Goal: Transaction & Acquisition: Purchase product/service

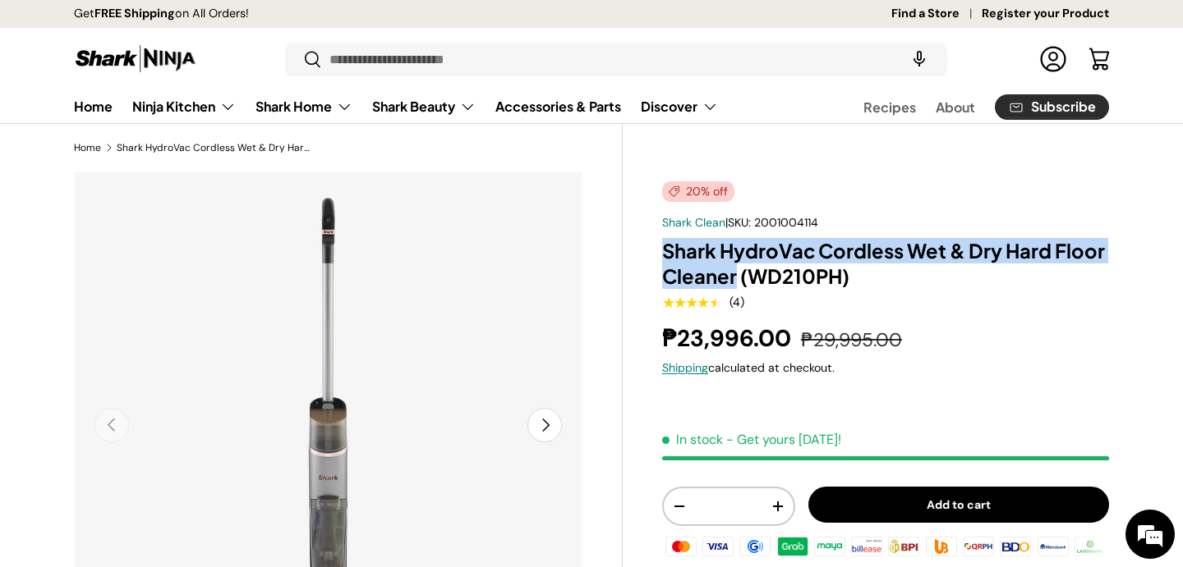
drag, startPoint x: 737, startPoint y: 279, endPoint x: 650, endPoint y: 261, distance: 89.7
copy h1 "Shark HydroVac Cordless Wet & Dry Hard Floor Cleaner"
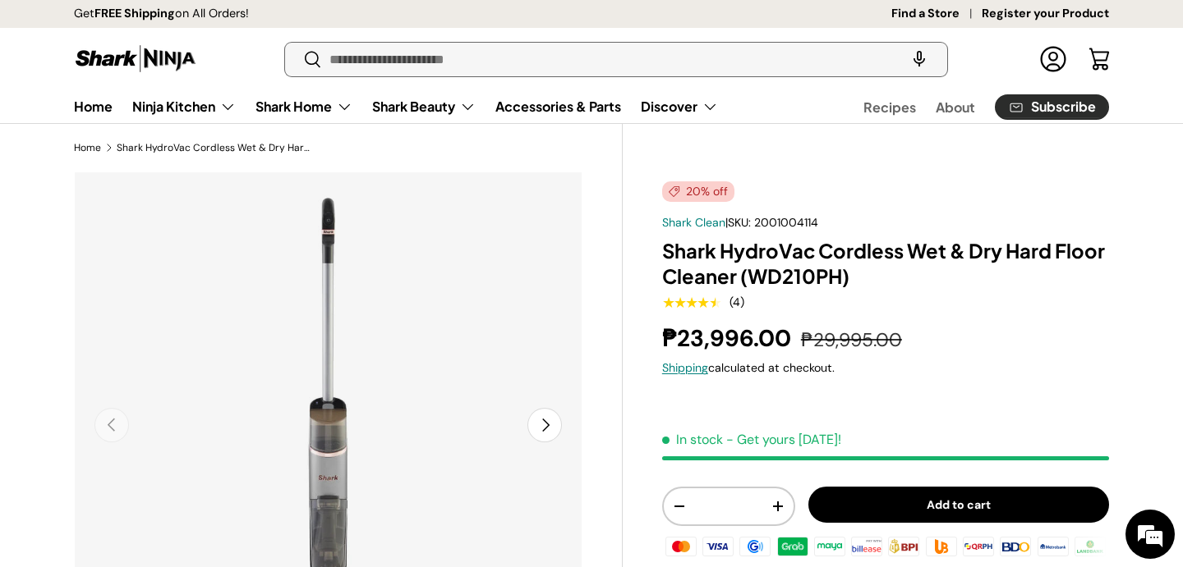
click at [455, 44] on input "Search" at bounding box center [616, 60] width 662 height 34
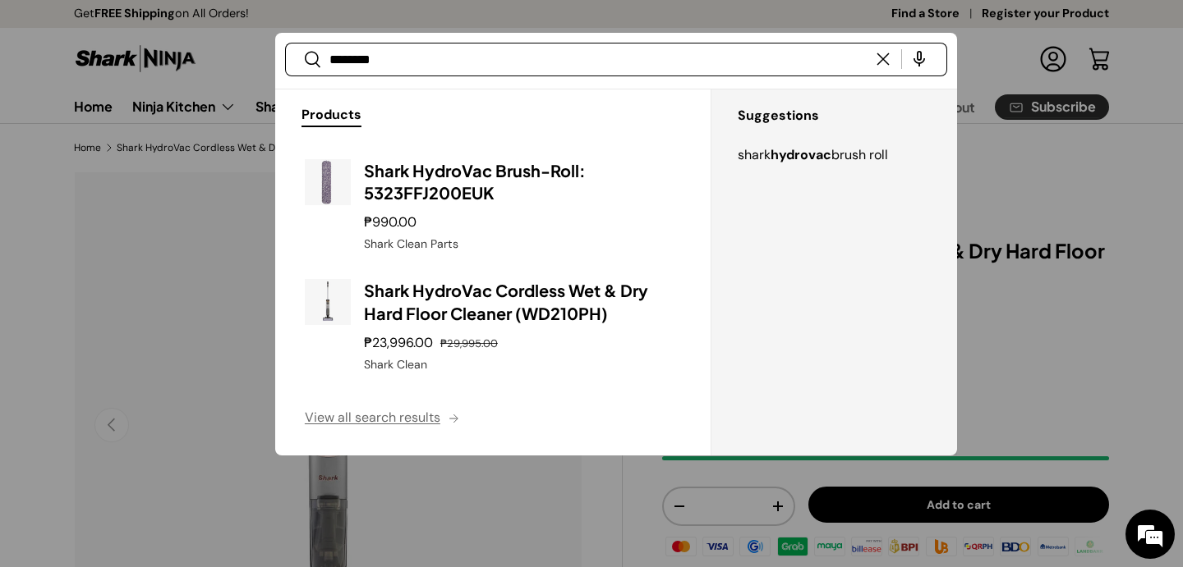
type input "********"
click at [397, 418] on button "View all search results" at bounding box center [492, 421] width 435 height 69
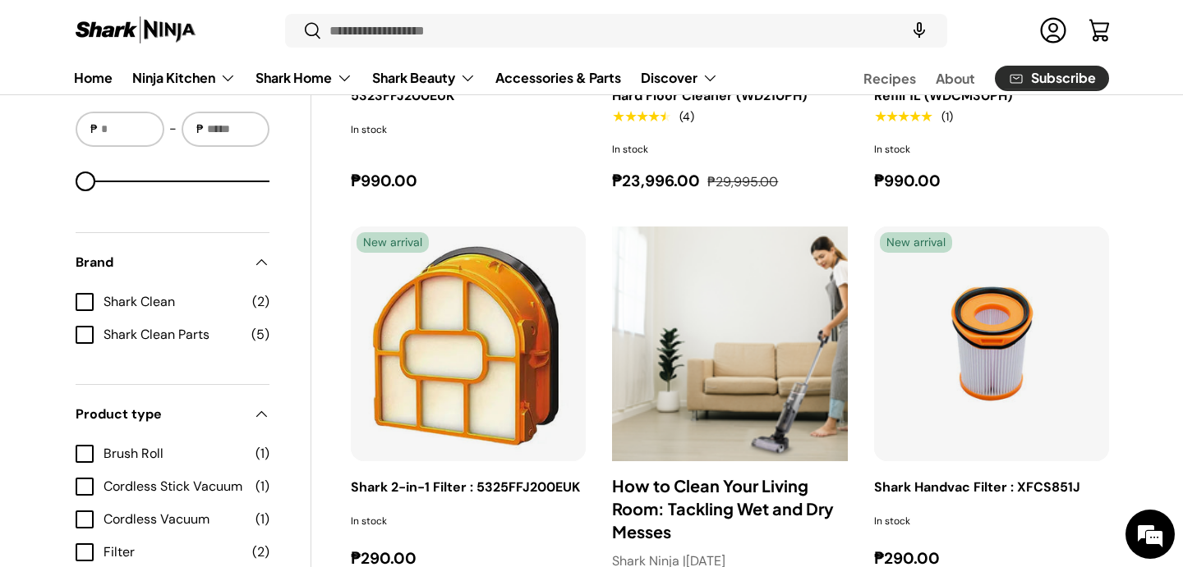
scroll to position [241, 0]
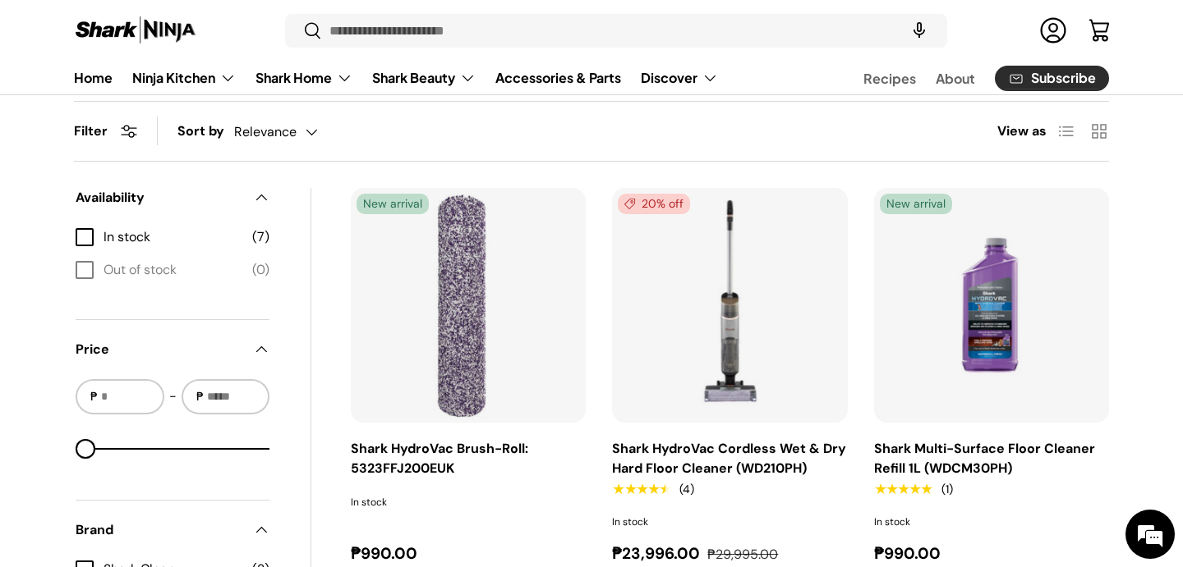
click at [665, 457] on link "Shark HydroVac Cordless Wet & Dry Hard Floor Cleaner (WD210PH)" at bounding box center [729, 458] width 234 height 37
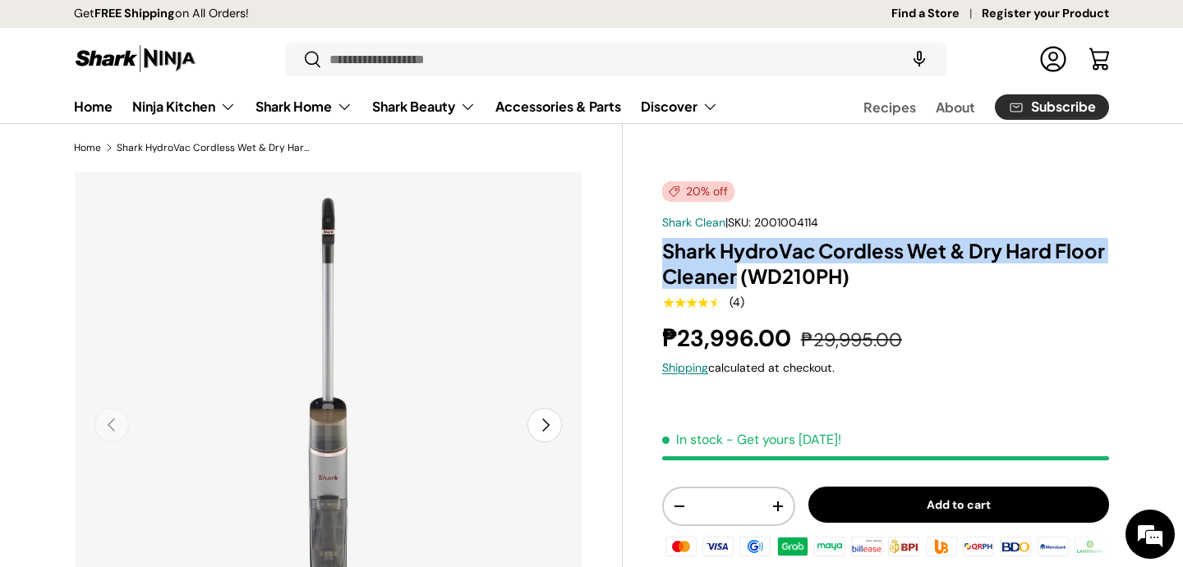
drag, startPoint x: 733, startPoint y: 278, endPoint x: 658, endPoint y: 252, distance: 78.9
copy h1 "Shark HydroVac Cordless Wet & Dry Hard Floor Cleaner"
